Goal: Task Accomplishment & Management: Complete application form

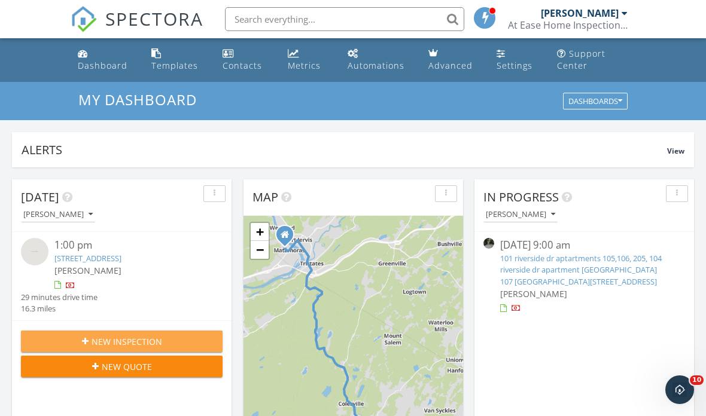
click at [157, 342] on span "New Inspection" at bounding box center [127, 342] width 71 height 13
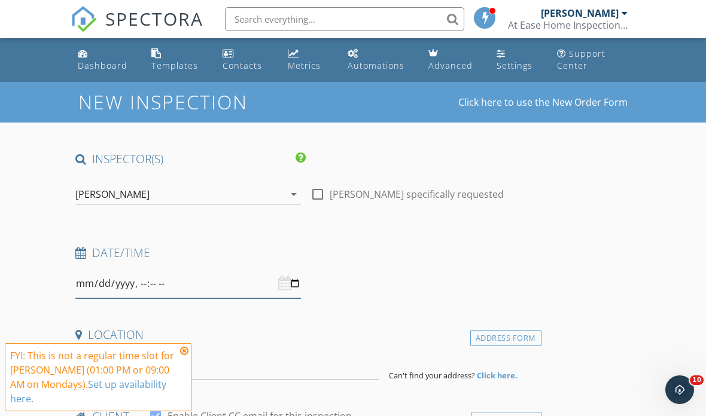
click at [219, 286] on input "datetime-local" at bounding box center [188, 283] width 226 height 29
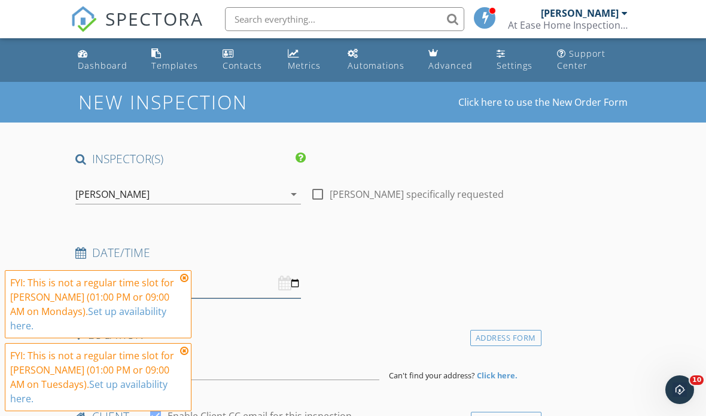
type input "[DATE]T14:00"
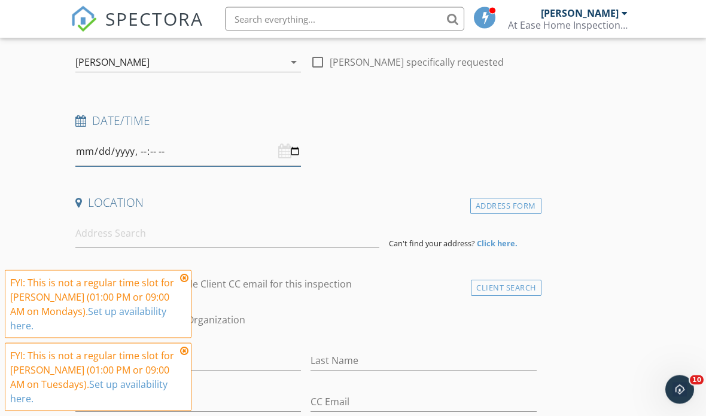
scroll to position [133, 0]
click at [206, 232] on input at bounding box center [227, 232] width 304 height 29
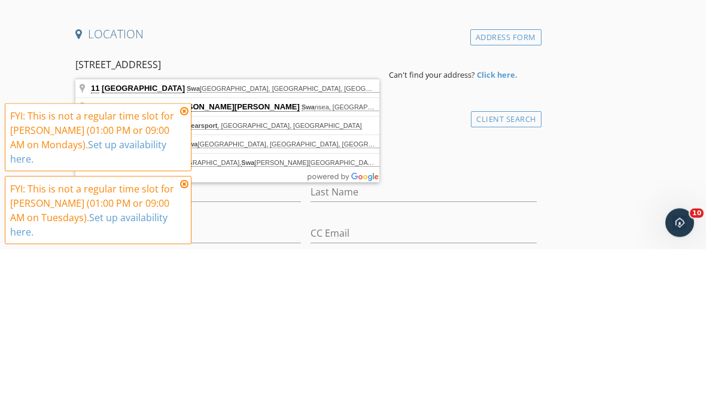
type input "[STREET_ADDRESS]"
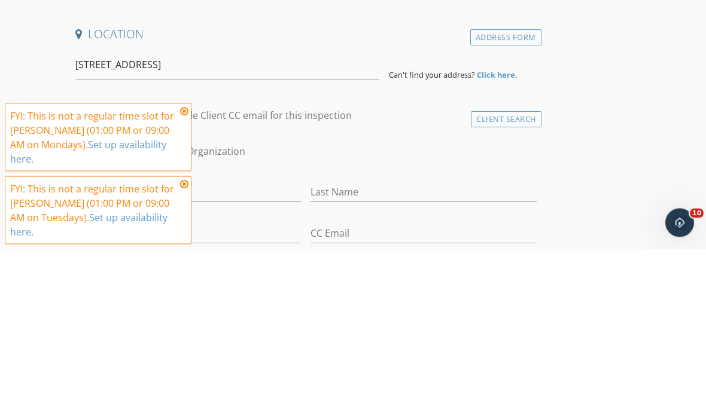
scroll to position [301, 0]
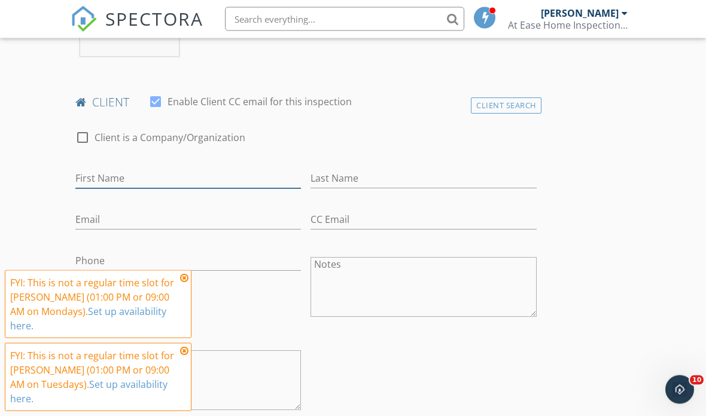
click at [174, 173] on input "First Name" at bounding box center [188, 179] width 226 height 20
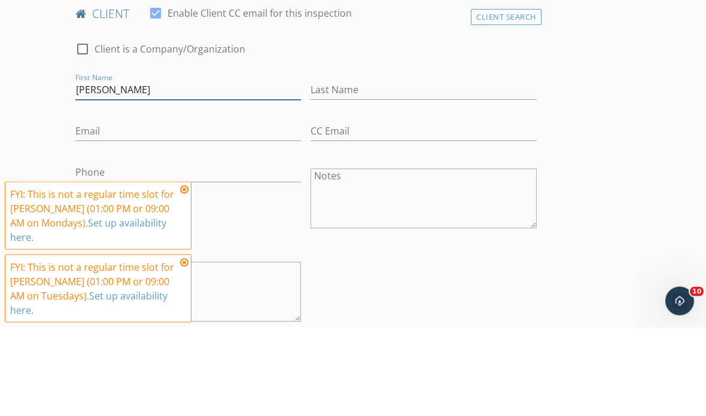
type input "Janet"
click at [388, 169] on input "Last Name" at bounding box center [424, 179] width 226 height 20
type input "Beam"
click at [105, 211] on input "Email" at bounding box center [188, 221] width 226 height 20
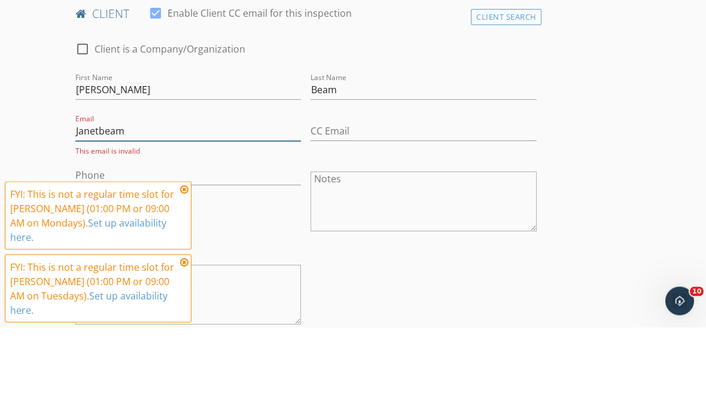
type input "Janetbeam@yahoo.com"
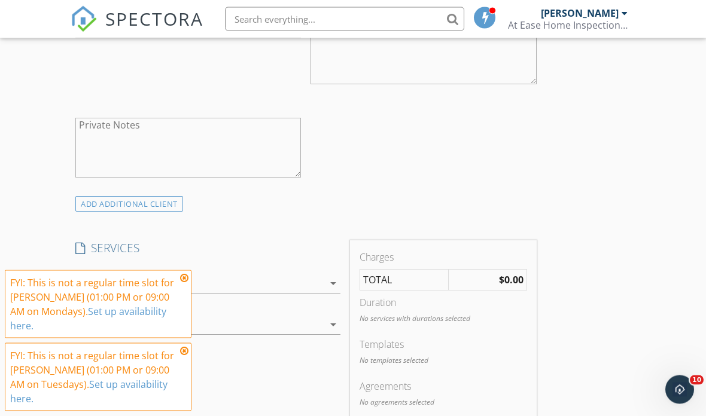
scroll to position [792, 0]
click at [257, 281] on div at bounding box center [199, 283] width 248 height 19
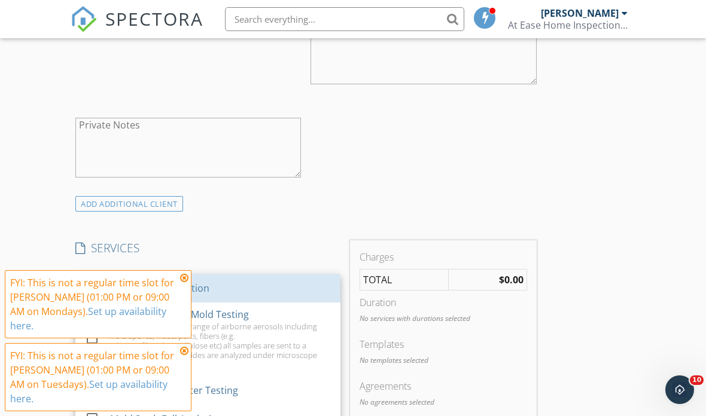
click at [96, 282] on div at bounding box center [92, 288] width 20 height 20
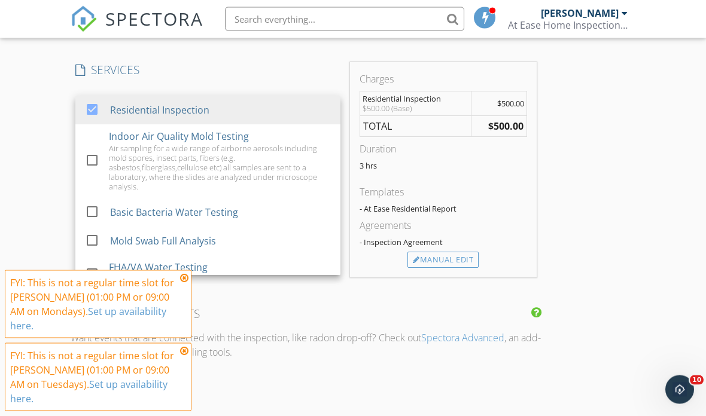
scroll to position [970, 0]
click at [587, 239] on div "INSPECTOR(S) check_box Matthew Cline PRIMARY Matthew Cline arrow_drop_down chec…" at bounding box center [353, 166] width 565 height 1970
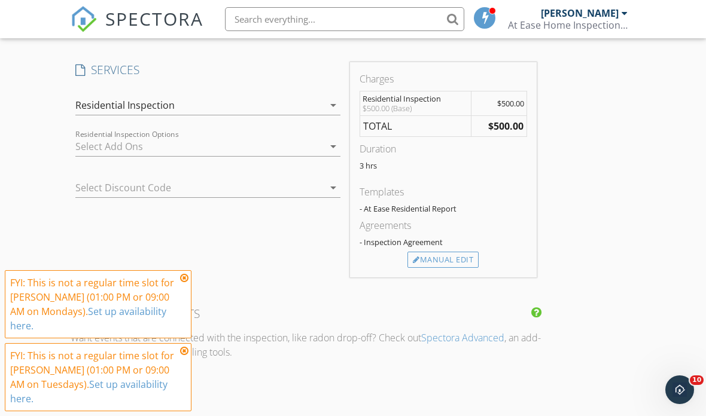
click at [113, 137] on div at bounding box center [199, 146] width 248 height 19
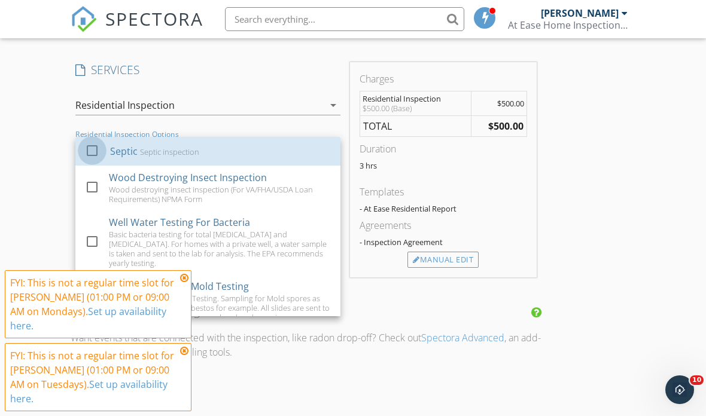
click at [95, 147] on div at bounding box center [92, 151] width 20 height 20
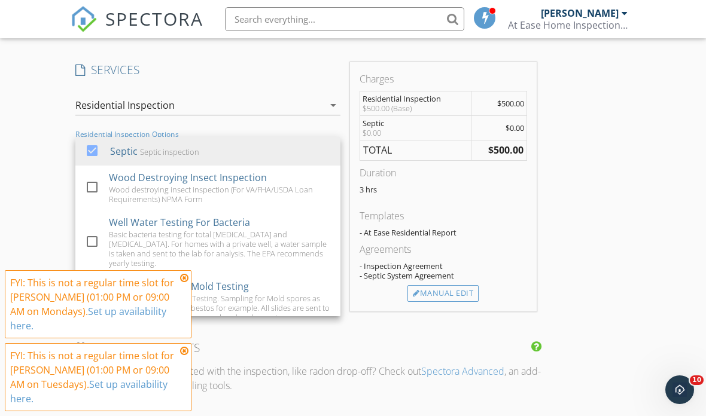
click at [605, 218] on div "INSPECTOR(S) check_box Matthew Cline PRIMARY Matthew Cline arrow_drop_down chec…" at bounding box center [353, 183] width 565 height 2004
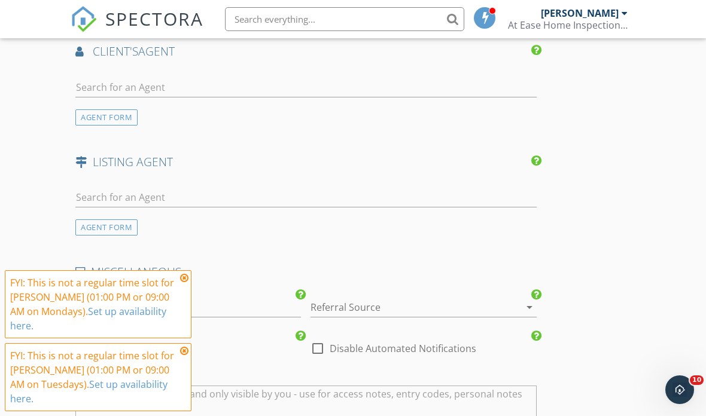
scroll to position [1520, 0]
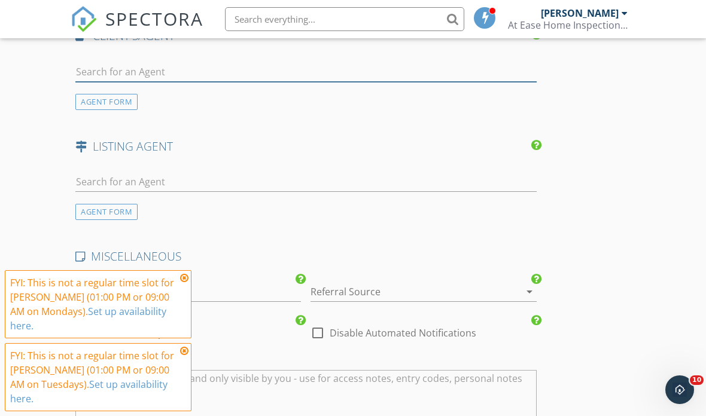
click at [299, 64] on input "text" at bounding box center [305, 72] width 461 height 20
type input "Vince"
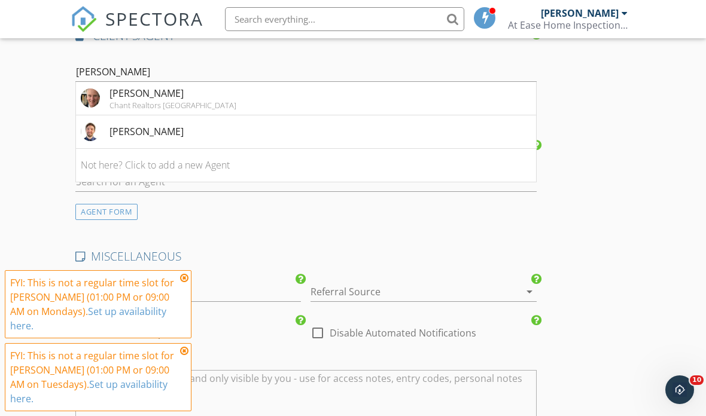
click at [442, 95] on li "Vincent O’Brien Chant Realtors Milford" at bounding box center [306, 99] width 460 height 34
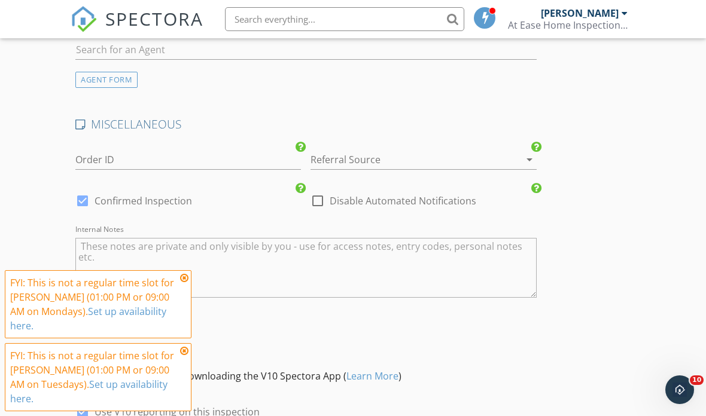
scroll to position [1987, 0]
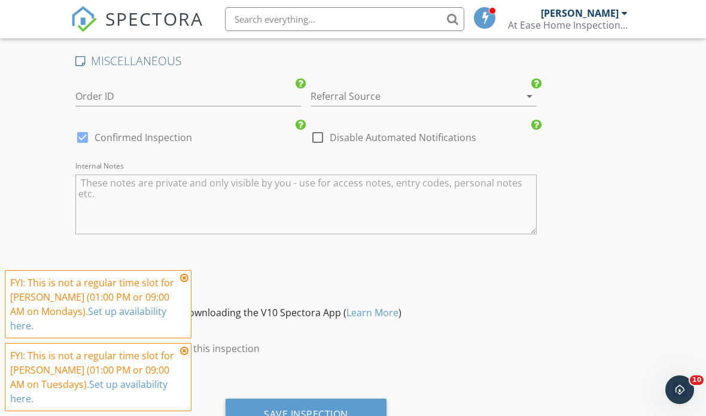
click at [339, 412] on div "Save Inspection" at bounding box center [306, 415] width 84 height 12
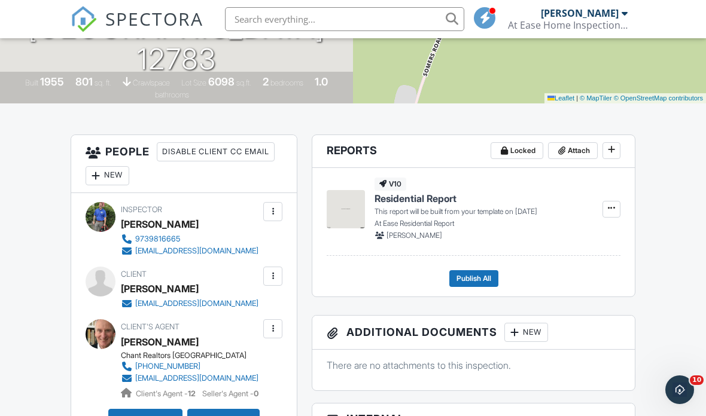
scroll to position [228, 0]
